Goal: Task Accomplishment & Management: Manage account settings

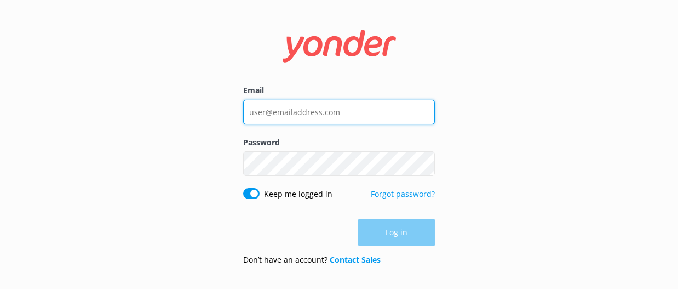
type input "[EMAIL_ADDRESS][DOMAIN_NAME]"
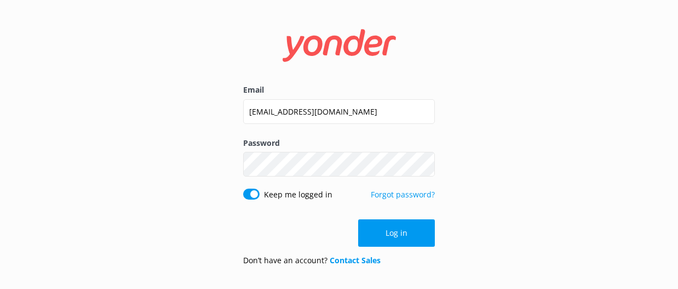
click at [382, 233] on div "Log in" at bounding box center [339, 232] width 192 height 27
click at [382, 233] on button "Log in" at bounding box center [396, 232] width 77 height 27
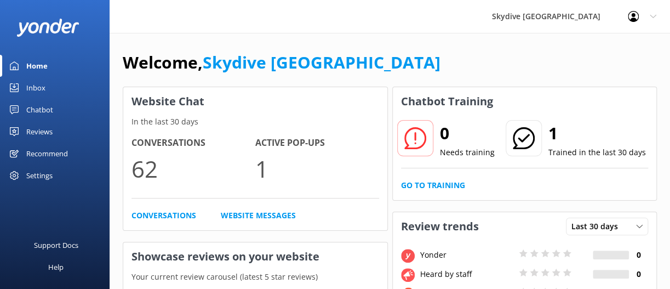
click at [66, 88] on link "Inbox" at bounding box center [55, 88] width 110 height 22
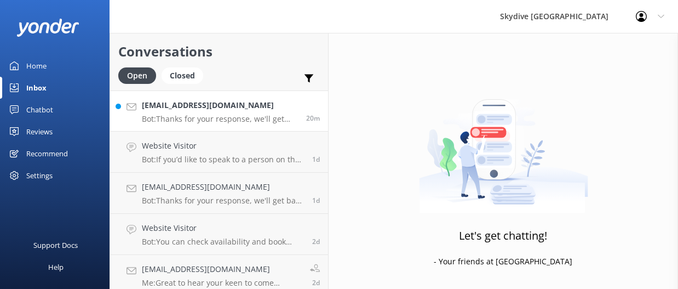
click at [265, 123] on p "Bot: Thanks for your response, we'll get back to you as soon as we can during o…" at bounding box center [220, 119] width 156 height 10
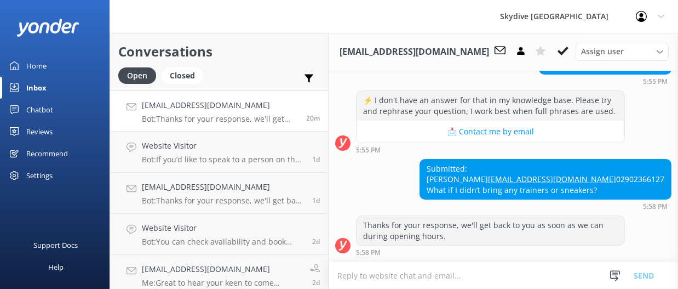
scroll to position [330, 0]
drag, startPoint x: 616, startPoint y: 168, endPoint x: 494, endPoint y: 170, distance: 121.7
click at [494, 170] on div "Submitted: Nur Amirah [EMAIL_ADDRESS][DOMAIN_NAME] 02902366127 What if I didn’t…" at bounding box center [545, 179] width 251 height 40
copy link "[EMAIL_ADDRESS][DOMAIN_NAME]"
click at [412, 172] on div "Submitted: Nur Amirah [EMAIL_ADDRESS][DOMAIN_NAME] 02902366127 What if I didn’t…" at bounding box center [504, 185] width 350 height 52
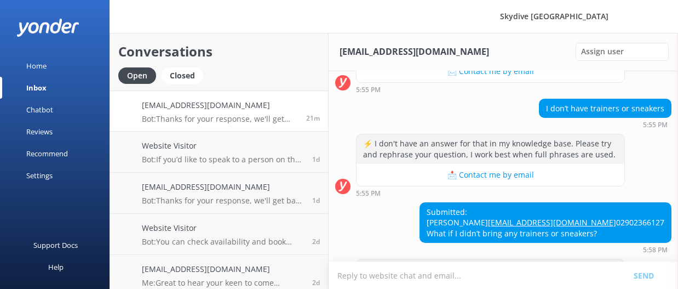
scroll to position [330, 0]
